Goal: Transaction & Acquisition: Download file/media

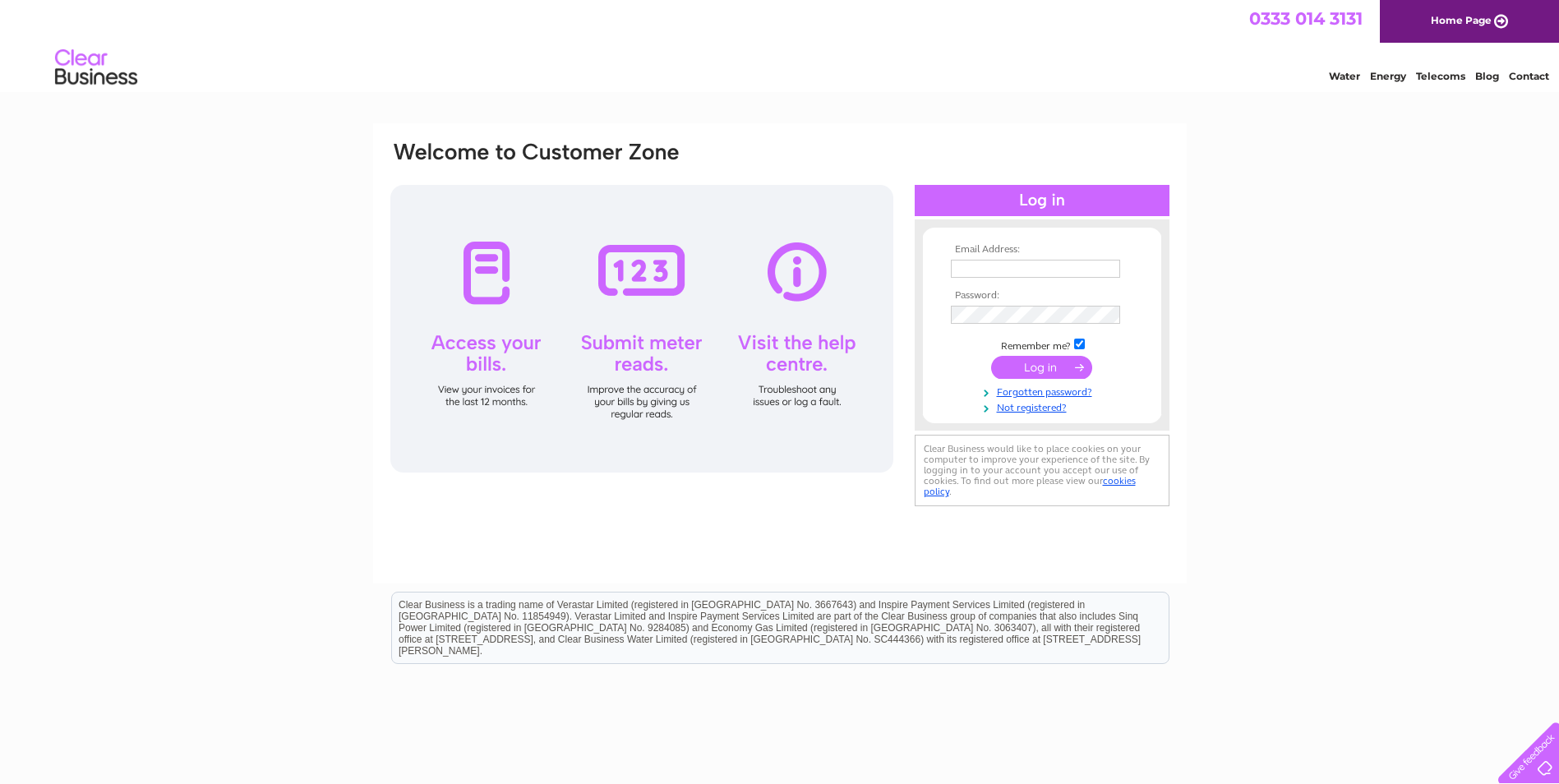
type input "invoices@storagevault.com"
click at [1034, 369] on input "submit" at bounding box center [1041, 366] width 101 height 23
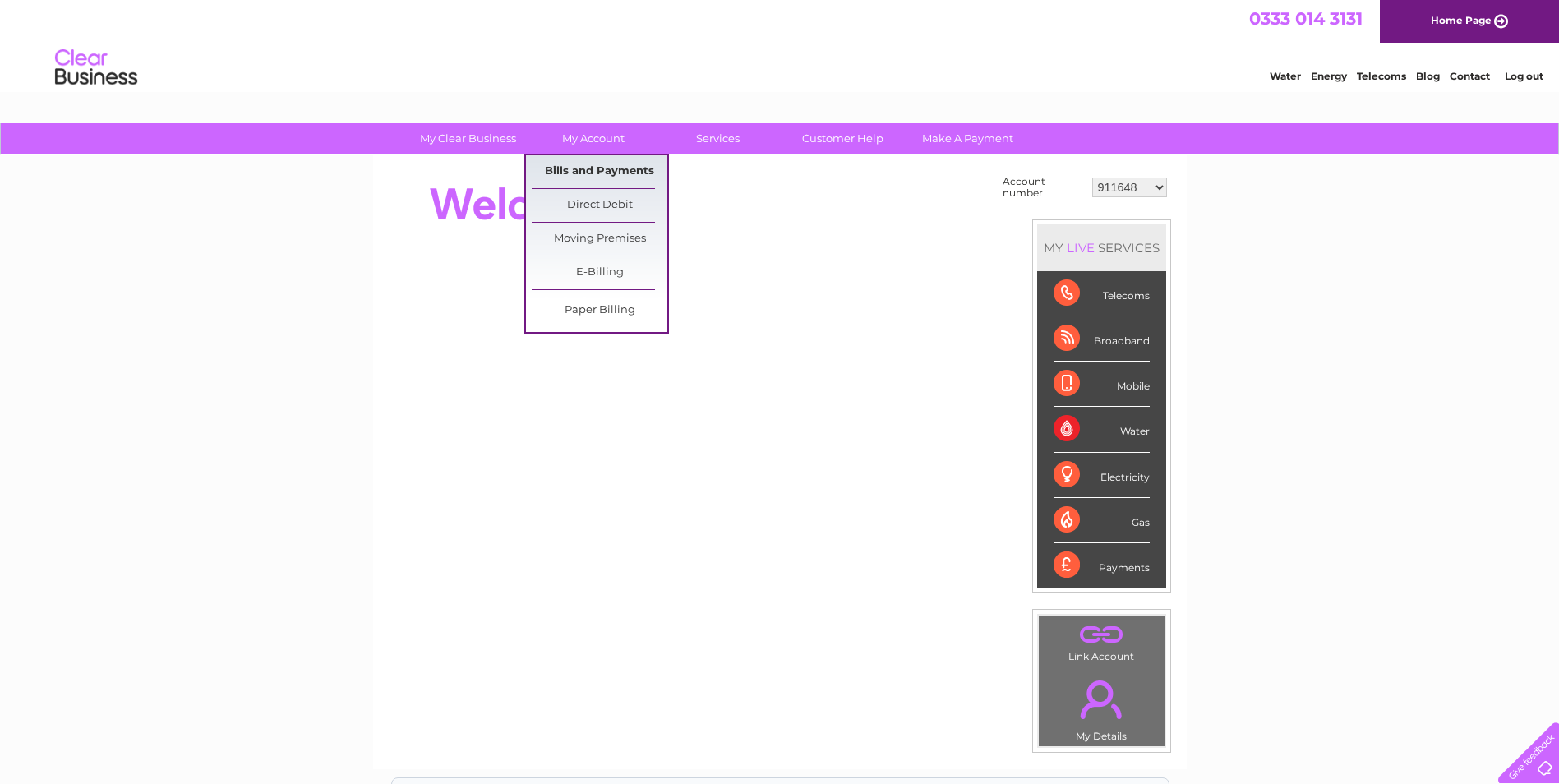
click at [621, 160] on link "Bills and Payments" at bounding box center [599, 171] width 136 height 33
click at [603, 174] on link "Bills and Payments" at bounding box center [599, 171] width 136 height 33
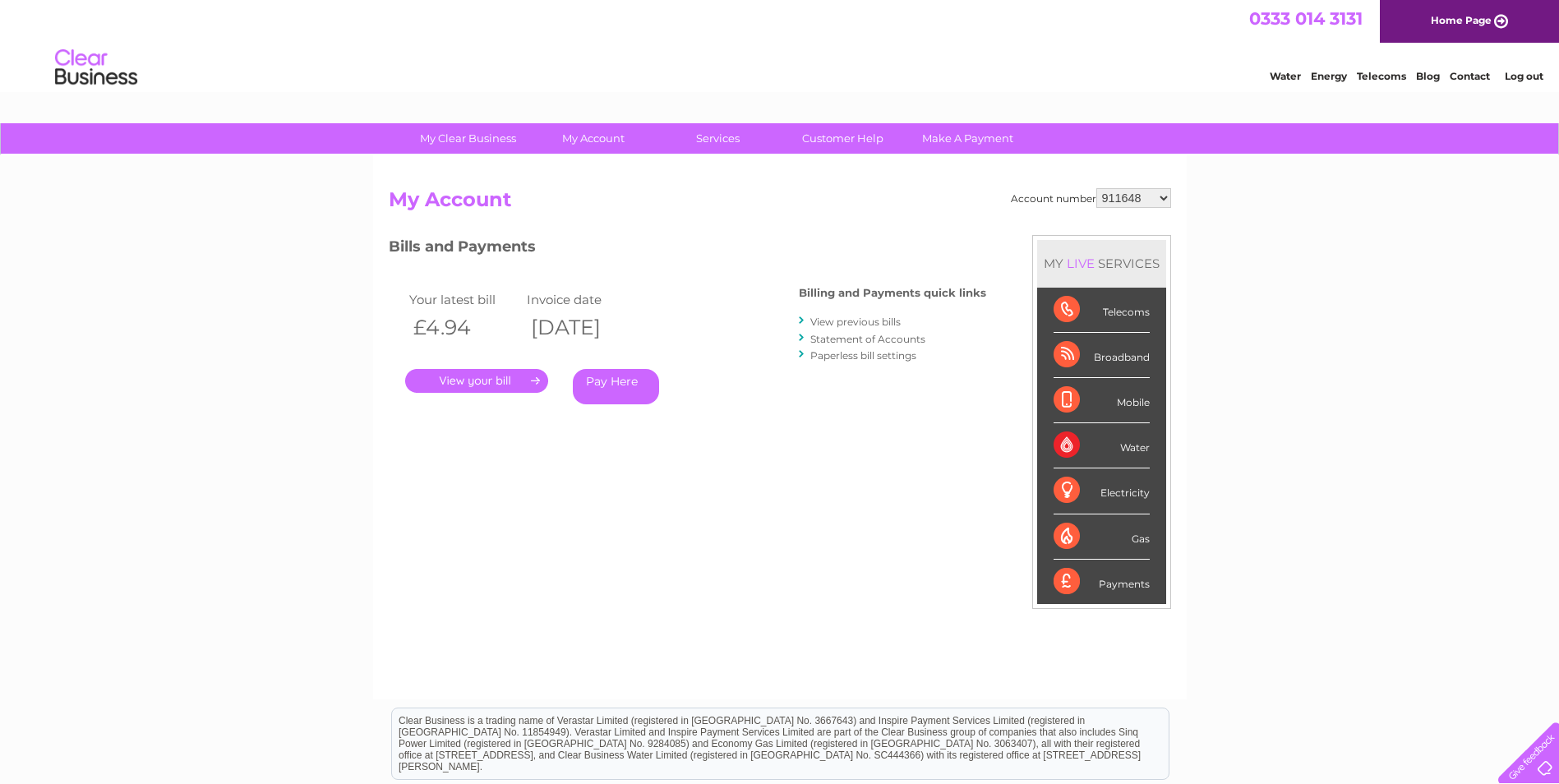
click at [1164, 201] on select "911648 975946 979041 980046 990352 990353 990356 990361 997232 1080773 1081707 …" at bounding box center [1133, 198] width 75 height 20
select select "1081707"
click at [1096, 188] on select "911648 975946 979041 980046 990352 990353 990356 990361 997232 1080773 1081707 …" at bounding box center [1133, 198] width 75 height 20
click at [497, 379] on link "." at bounding box center [476, 381] width 143 height 24
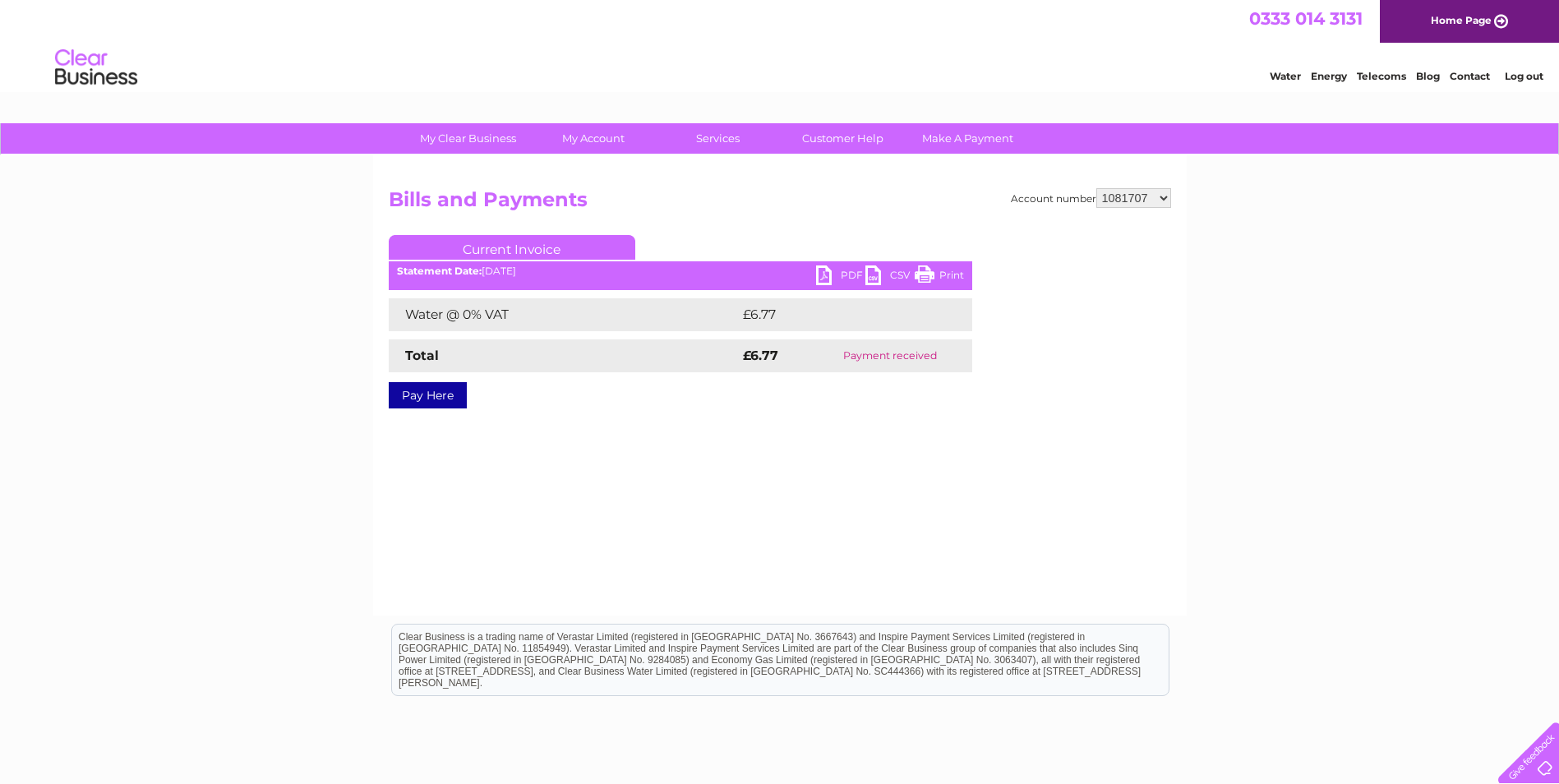
click at [852, 273] on link "PDF" at bounding box center [841, 277] width 49 height 24
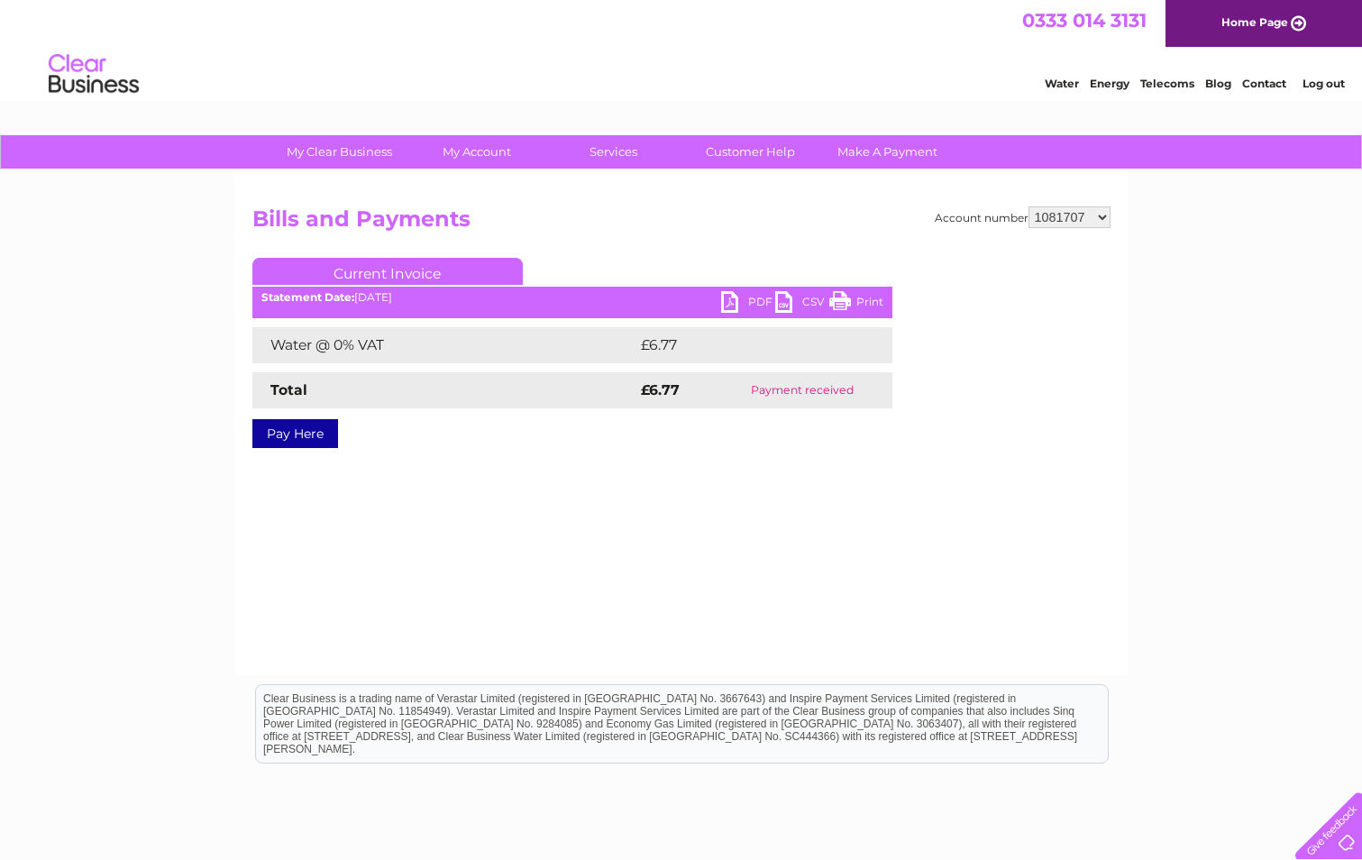
click at [1074, 218] on select "911648 975946 979041 980046 990352 990353 990356 990361 997232 1080773 1081707 …" at bounding box center [1070, 217] width 82 height 22
select select "980046"
click at [1029, 206] on select "911648 975946 979041 980046 990352 990353 990356 990361 997232 1080773 1081707 …" at bounding box center [1070, 217] width 82 height 22
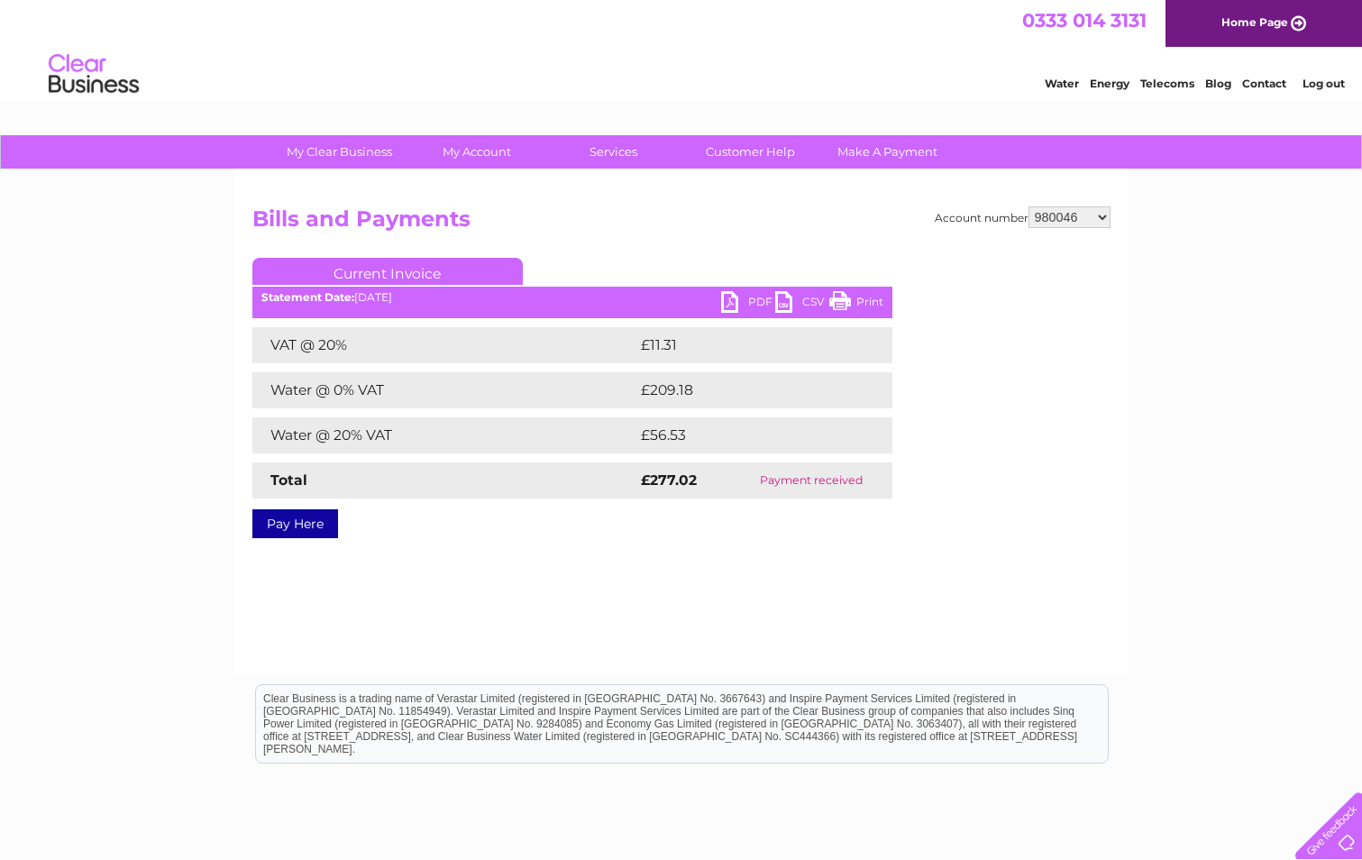
click at [754, 302] on link "PDF" at bounding box center [748, 304] width 54 height 26
